Goal: Transaction & Acquisition: Purchase product/service

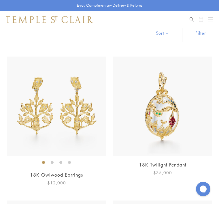
scroll to position [108, 0]
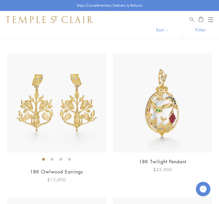
click at [25, 9] on div "Enjoy Complimentary Delivery & Returns" at bounding box center [109, 5] width 219 height 11
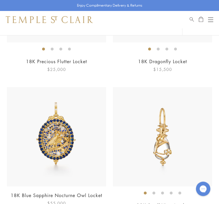
scroll to position [1082, 0]
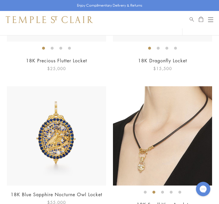
click at [61, 137] on img at bounding box center [56, 135] width 99 height 99
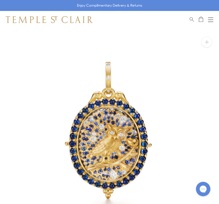
click at [204, 192] on div "Gorgias live chat" at bounding box center [203, 189] width 8 height 8
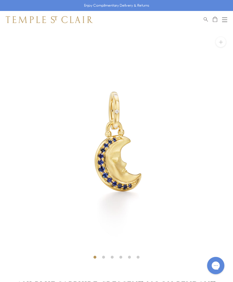
click at [200, 71] on img at bounding box center [116, 144] width 233 height 233
